Goal: Information Seeking & Learning: Learn about a topic

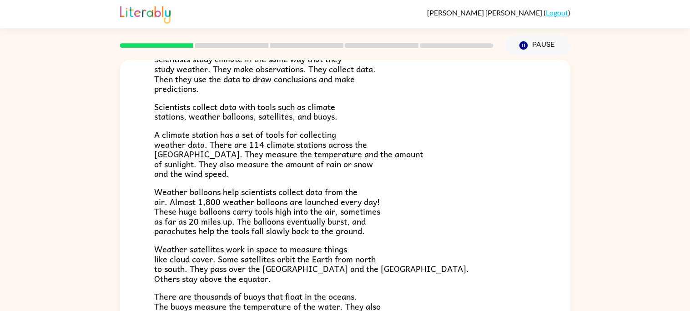
scroll to position [138, 0]
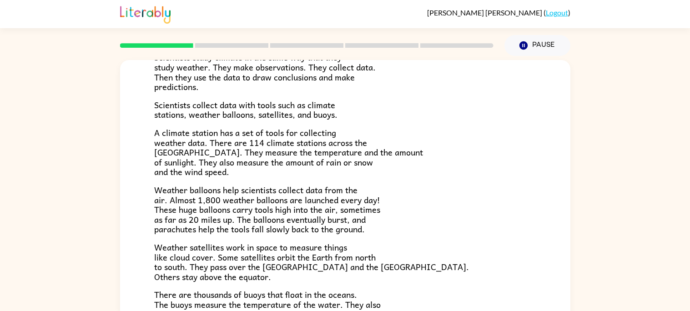
click at [331, 165] on span "A climate station has a set of tools for collecting weather data. There are 114…" at bounding box center [288, 152] width 269 height 52
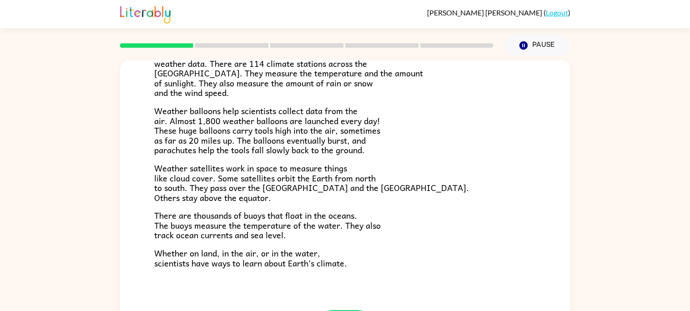
scroll to position [254, 0]
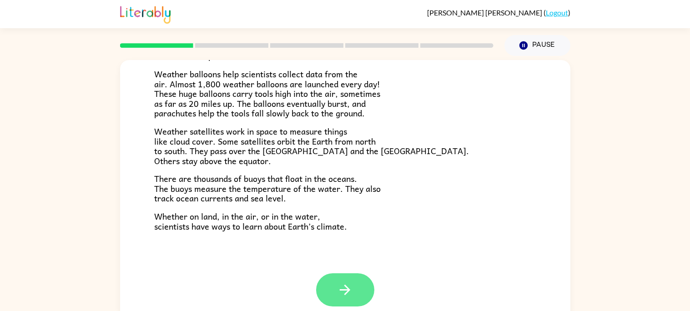
click at [345, 277] on button "button" at bounding box center [345, 289] width 58 height 33
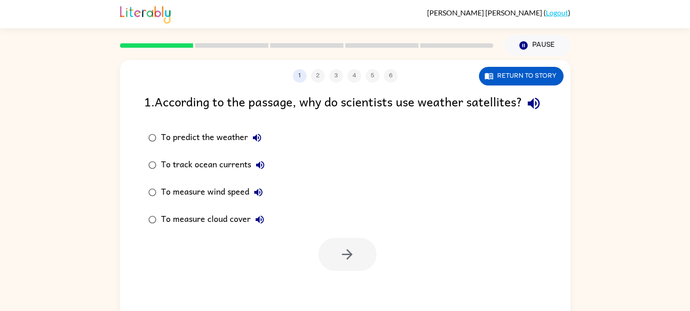
scroll to position [0, 0]
click at [527, 110] on icon "button" at bounding box center [533, 104] width 12 height 12
click at [261, 143] on icon "button" at bounding box center [256, 137] width 11 height 11
click at [261, 170] on icon "button" at bounding box center [260, 165] width 11 height 11
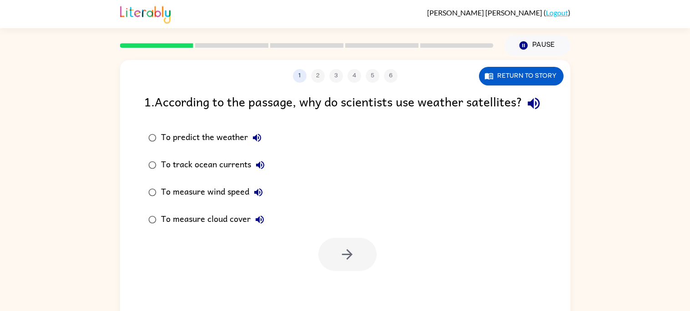
click at [257, 196] on icon "button" at bounding box center [258, 192] width 8 height 8
click at [260, 225] on icon "button" at bounding box center [259, 219] width 11 height 11
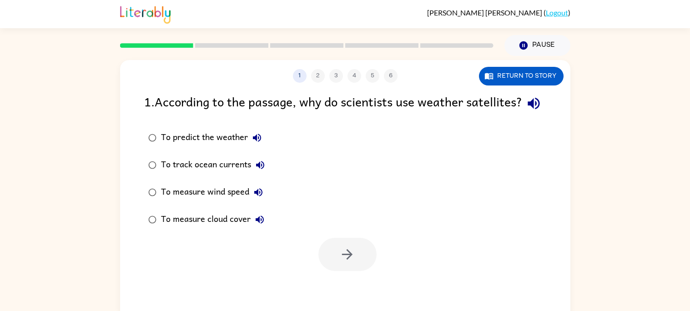
click at [260, 225] on icon "button" at bounding box center [259, 219] width 11 height 11
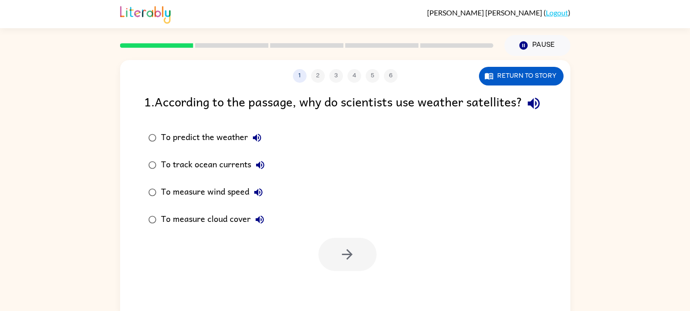
click at [260, 225] on icon "button" at bounding box center [259, 219] width 11 height 11
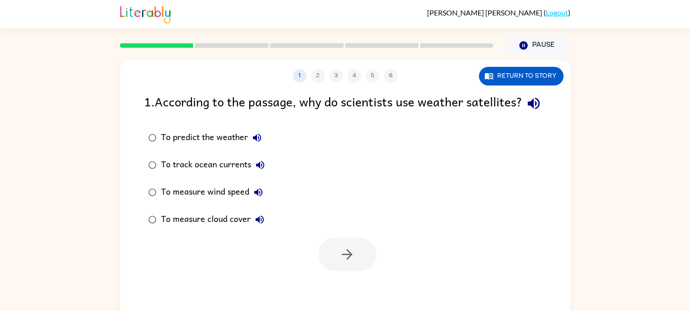
click at [260, 225] on icon "button" at bounding box center [259, 219] width 11 height 11
click at [520, 71] on button "Return to story" at bounding box center [521, 76] width 85 height 19
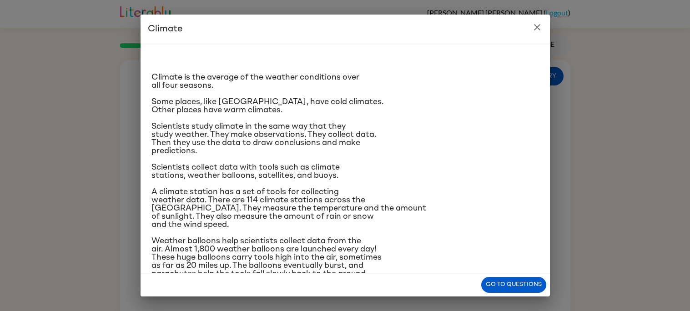
click at [534, 27] on icon "close" at bounding box center [536, 27] width 11 height 11
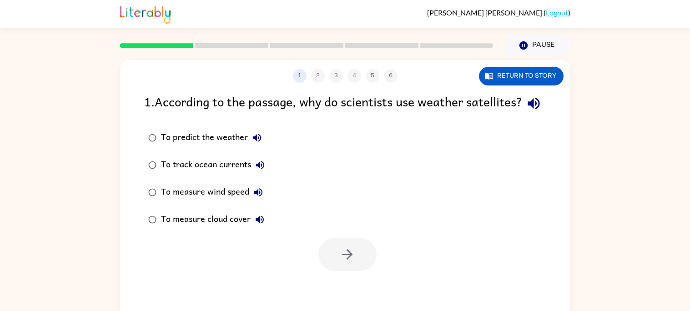
click at [203, 147] on div "To predict the weather" at bounding box center [213, 138] width 105 height 18
click at [346, 262] on icon "button" at bounding box center [347, 254] width 16 height 16
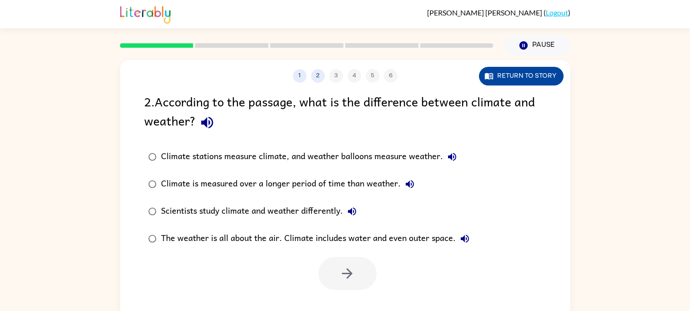
click at [554, 75] on button "Return to story" at bounding box center [521, 76] width 85 height 19
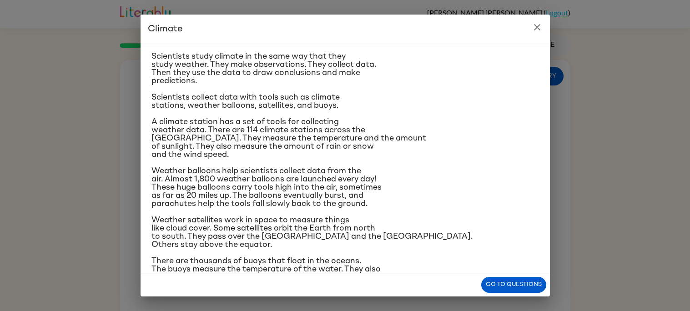
scroll to position [115, 0]
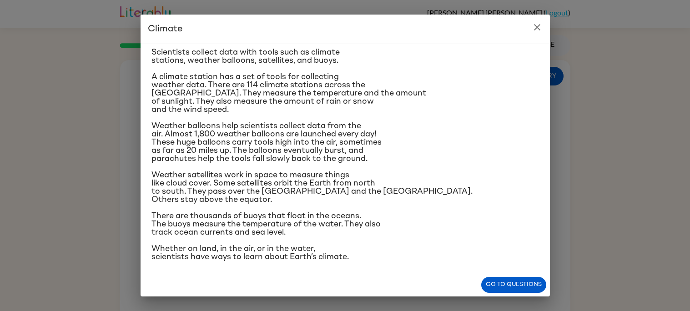
click at [544, 25] on button "close" at bounding box center [537, 27] width 18 height 18
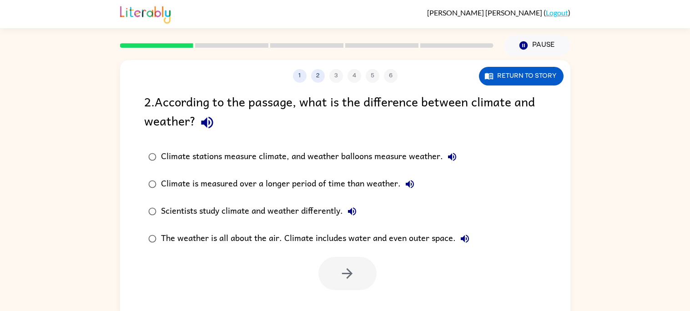
click at [317, 221] on label "Scientists study climate and weather differently." at bounding box center [308, 211] width 339 height 27
click at [363, 274] on button "button" at bounding box center [347, 273] width 58 height 33
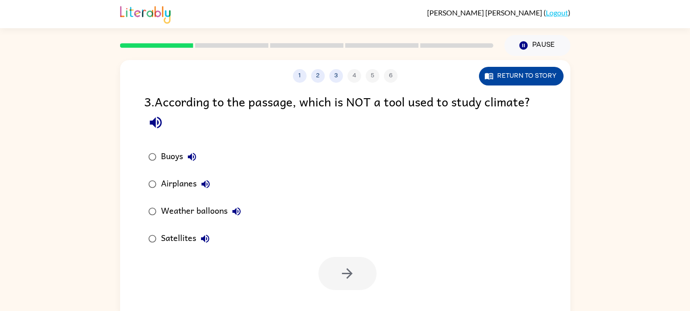
click at [510, 80] on button "Return to story" at bounding box center [521, 76] width 85 height 19
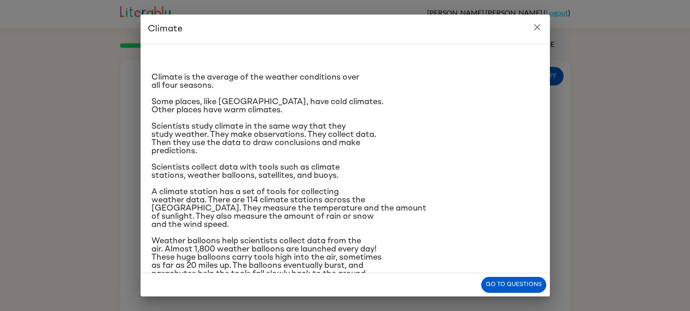
click at [542, 30] on icon "close" at bounding box center [536, 27] width 11 height 11
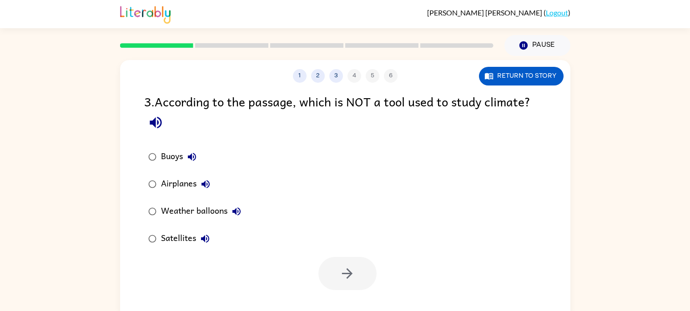
click at [180, 182] on div "Airplanes" at bounding box center [188, 184] width 54 height 18
click at [350, 271] on icon "button" at bounding box center [347, 274] width 16 height 16
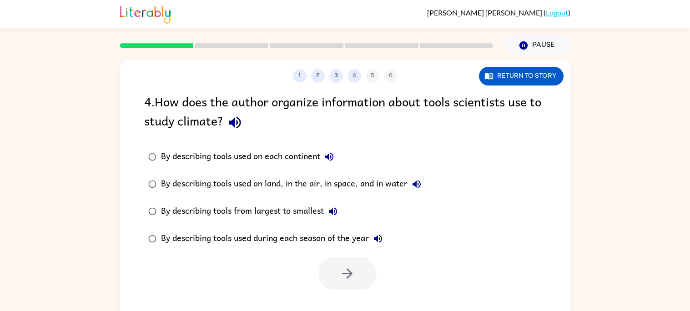
click at [271, 183] on div "By describing tools used on land, in the air, in space, and in water" at bounding box center [293, 184] width 265 height 18
click at [366, 288] on button "button" at bounding box center [347, 273] width 58 height 33
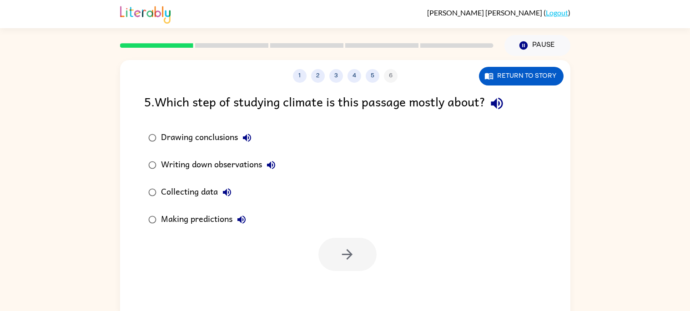
click at [246, 160] on div "Writing down observations" at bounding box center [220, 165] width 119 height 18
click at [339, 240] on button "button" at bounding box center [347, 254] width 58 height 33
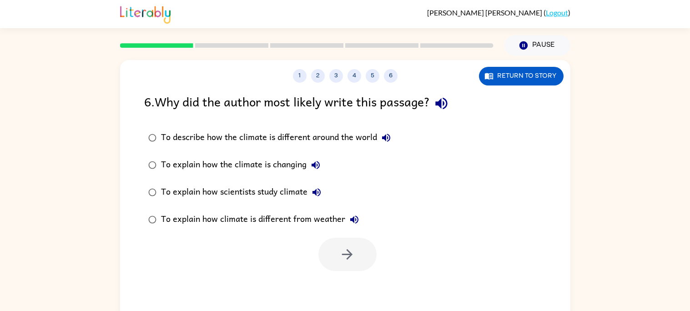
click at [294, 198] on div "To explain how scientists study climate" at bounding box center [243, 192] width 165 height 18
click at [334, 246] on button "button" at bounding box center [347, 254] width 58 height 33
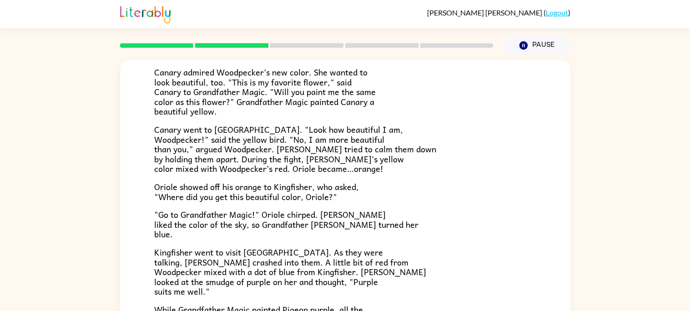
scroll to position [0, 0]
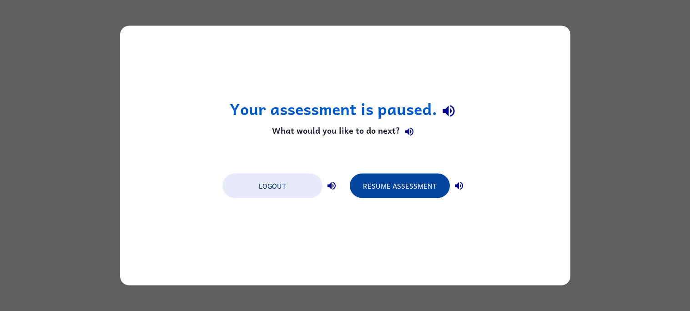
click at [407, 191] on button "Resume Assessment" at bounding box center [400, 186] width 100 height 25
